Goal: Task Accomplishment & Management: Manage account settings

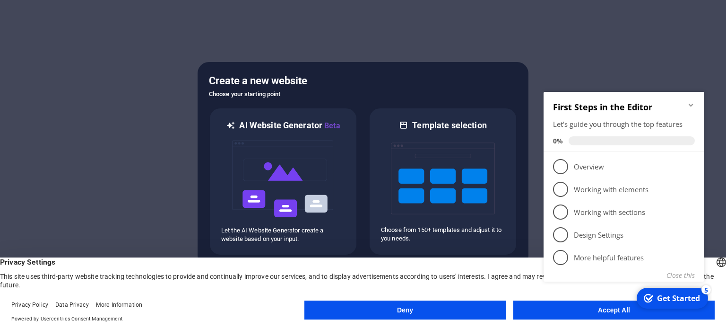
click at [462, 57] on div at bounding box center [363, 164] width 726 height 329
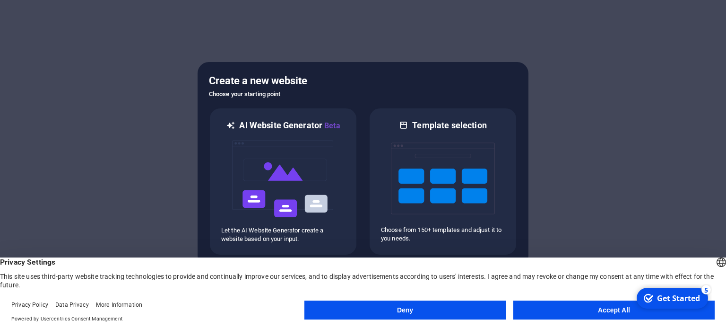
click at [611, 311] on button "Accept All" at bounding box center [614, 309] width 201 height 19
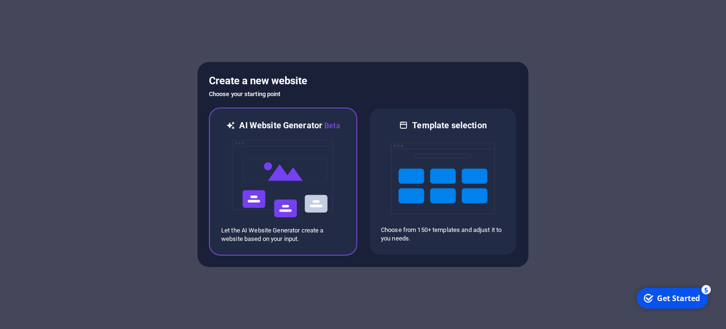
click at [318, 187] on img at bounding box center [283, 178] width 104 height 95
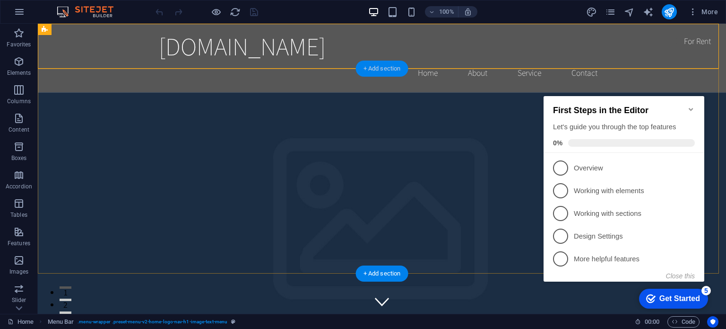
click at [382, 71] on div "+ Add section" at bounding box center [382, 69] width 52 height 16
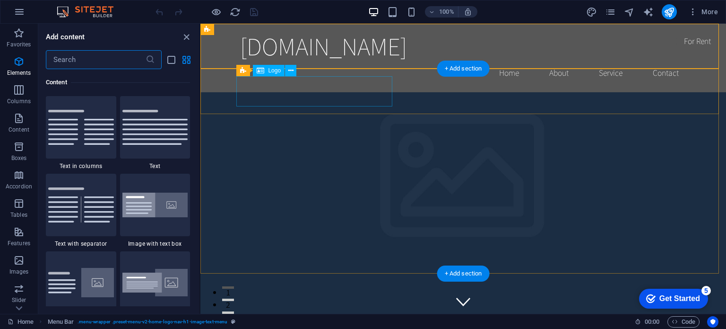
scroll to position [1655, 0]
